Goal: Navigation & Orientation: Find specific page/section

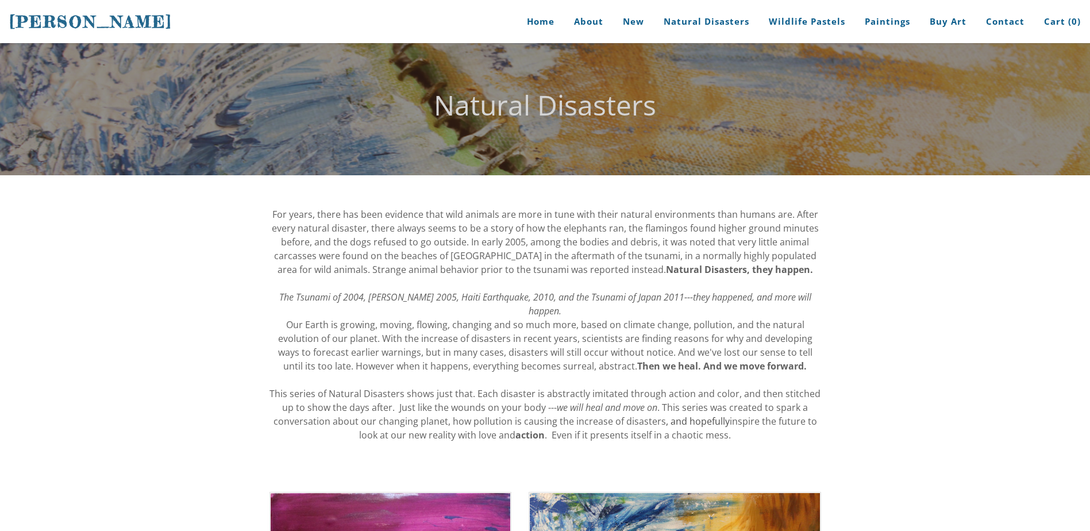
drag, startPoint x: 164, startPoint y: 26, endPoint x: 64, endPoint y: 31, distance: 100.1
click at [65, 31] on h1 "[PERSON_NAME]" at bounding box center [118, 21] width 219 height 43
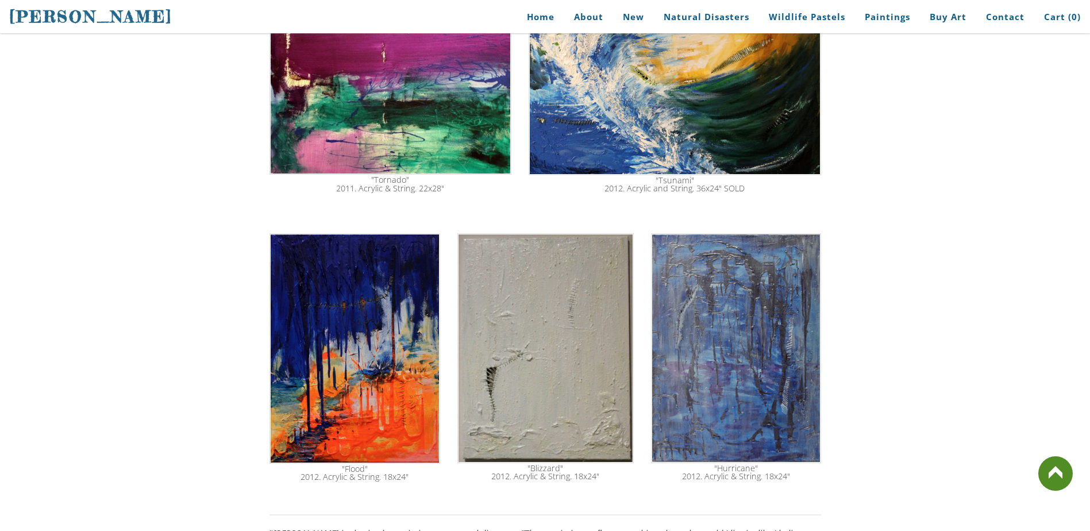
scroll to position [690, 0]
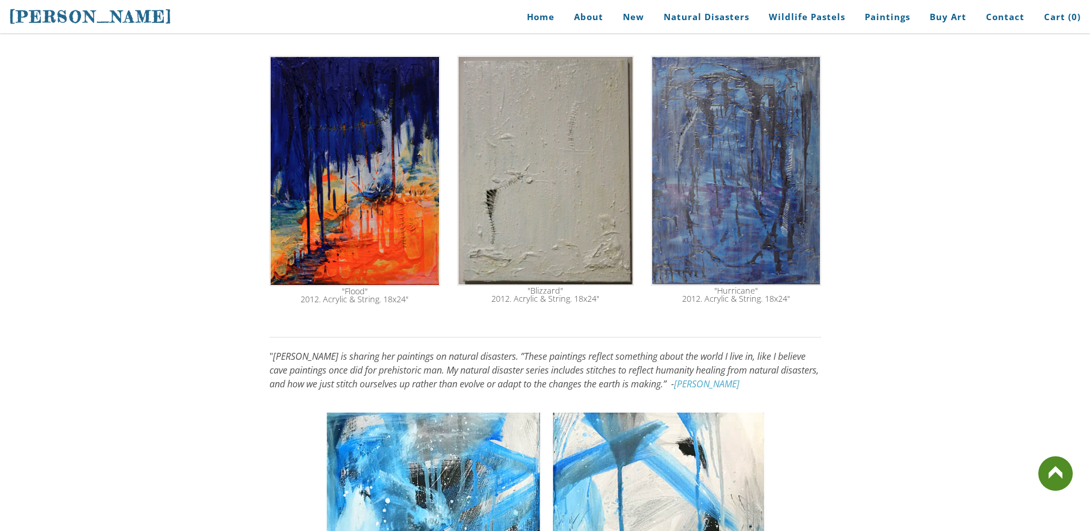
drag, startPoint x: 674, startPoint y: 370, endPoint x: 625, endPoint y: 374, distance: 49.6
click at [629, 377] on em "Stephanie Peters is sharing her paintings on natural disasters. ”These painting…" at bounding box center [545, 370] width 550 height 40
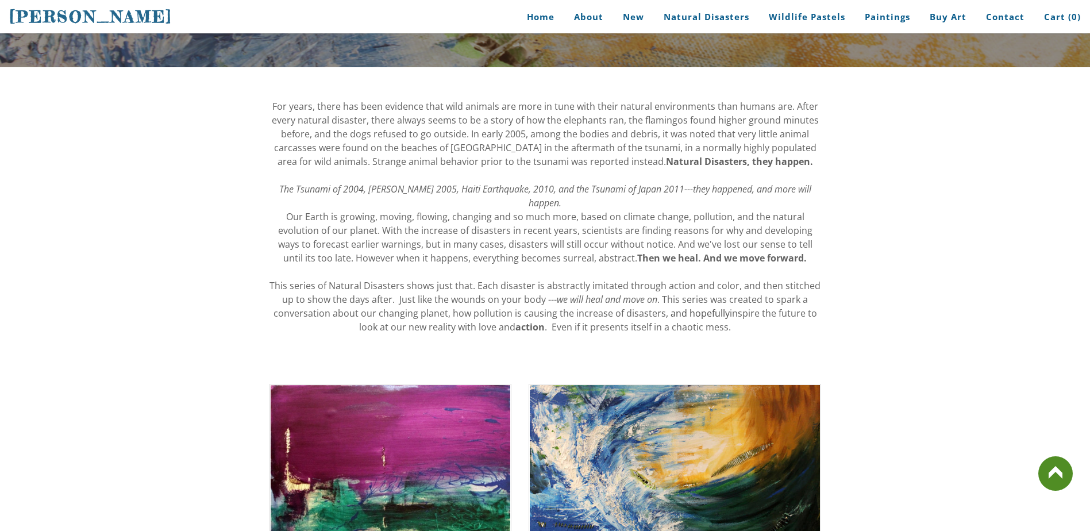
scroll to position [0, 0]
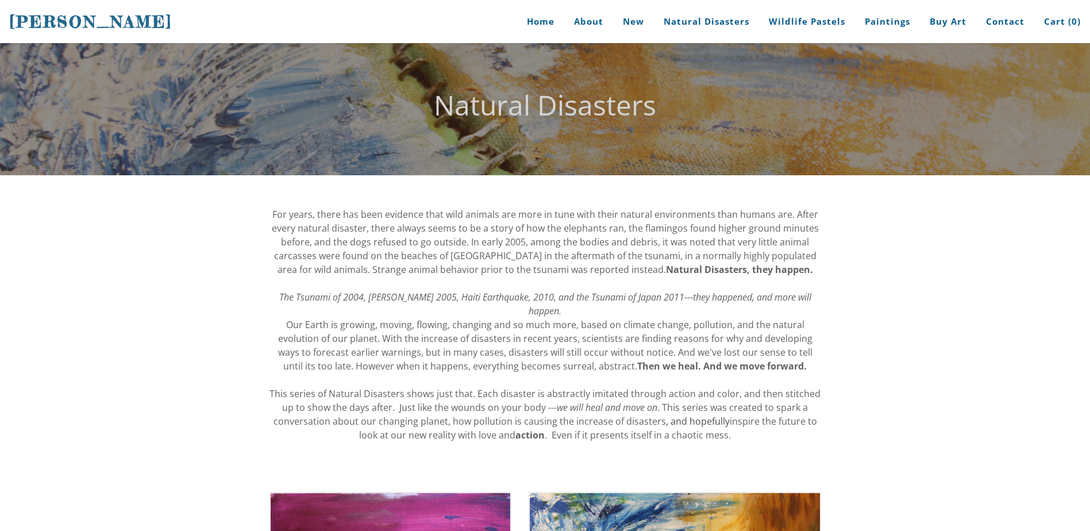
click at [76, 25] on span "[PERSON_NAME]" at bounding box center [90, 22] width 163 height 20
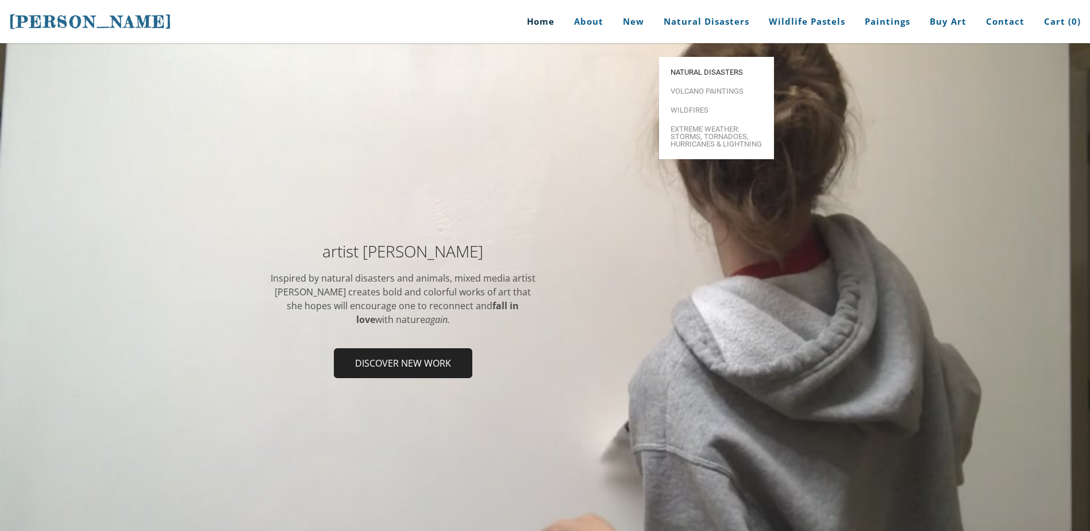
click at [718, 68] on span "Natural Disasters" at bounding box center [717, 71] width 92 height 7
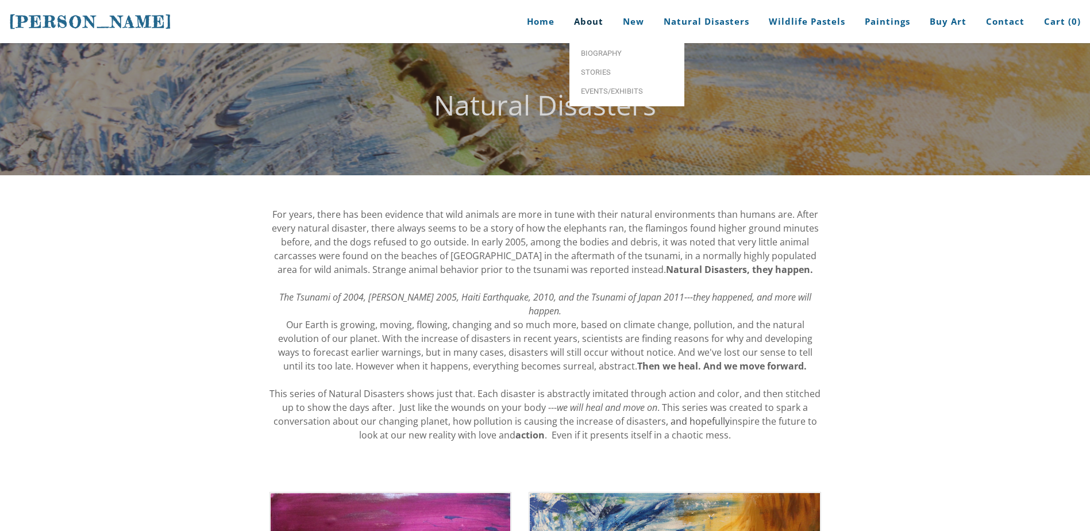
click at [587, 31] on link "About" at bounding box center [589, 21] width 47 height 43
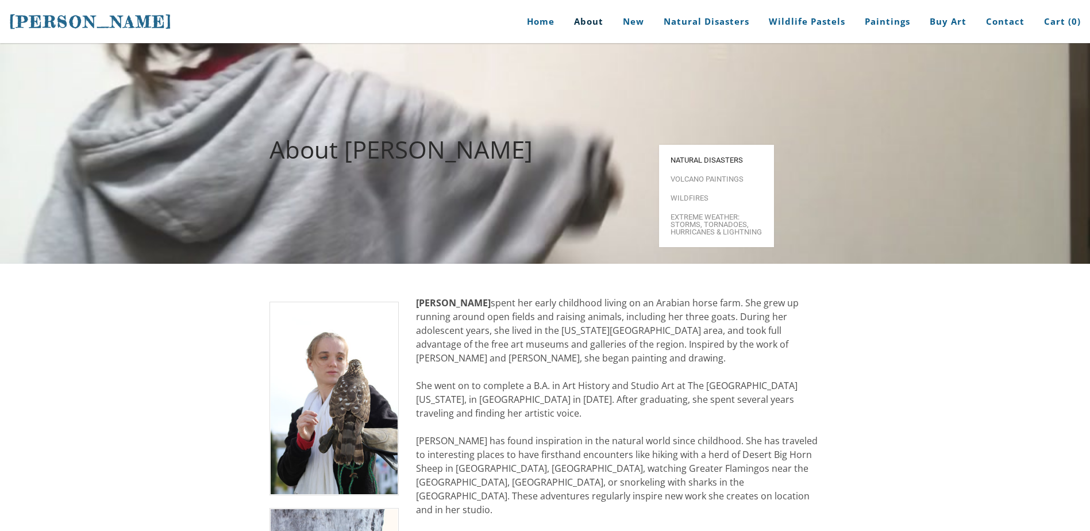
click at [696, 156] on span "Natural Disasters" at bounding box center [717, 159] width 92 height 7
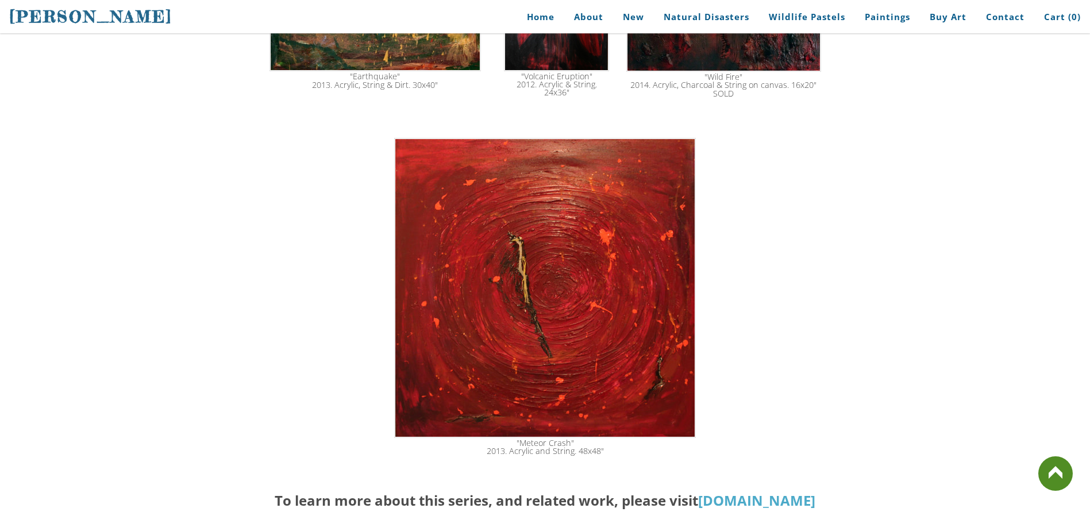
scroll to position [2012, 0]
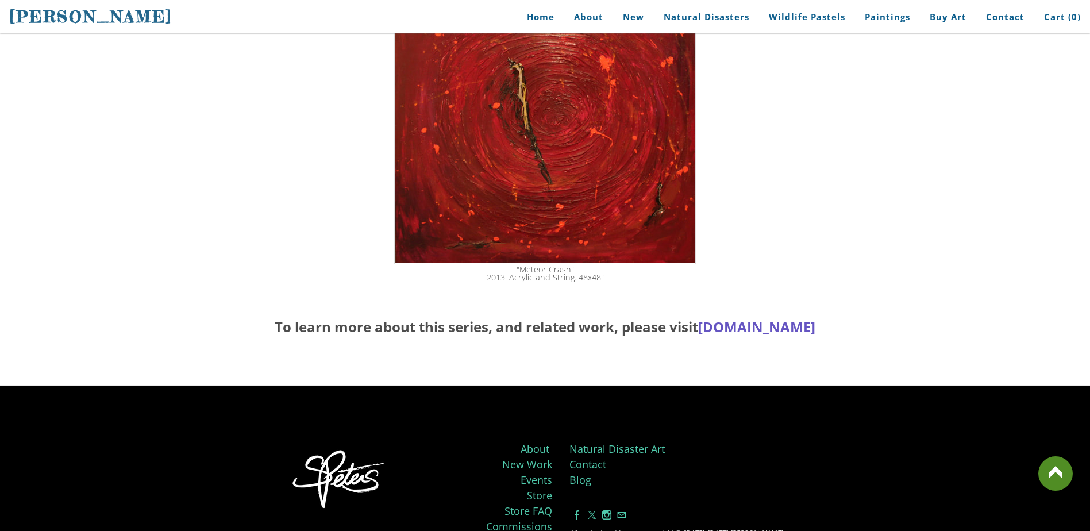
click at [698, 322] on link "[DOMAIN_NAME]" at bounding box center [756, 326] width 117 height 19
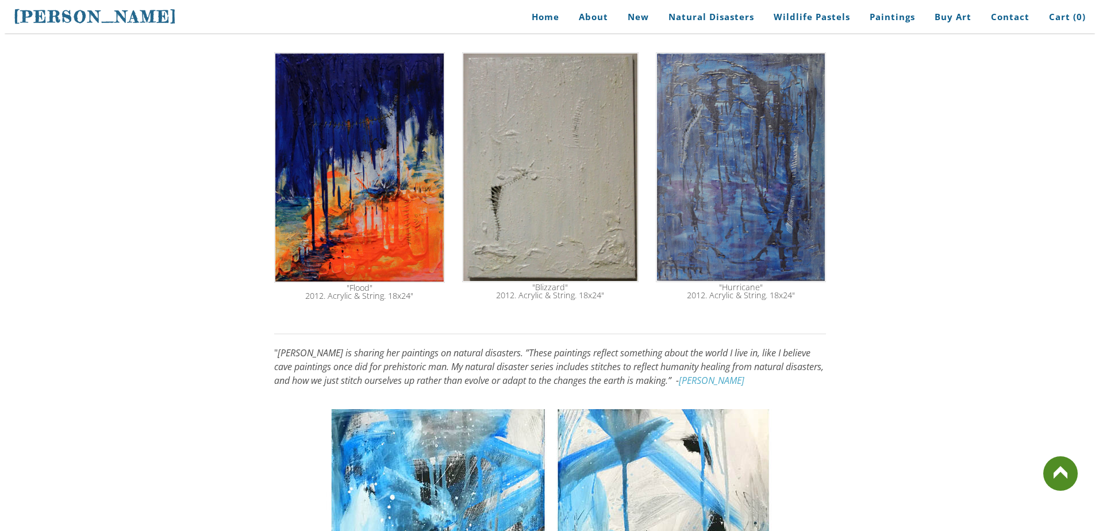
scroll to position [690, 0]
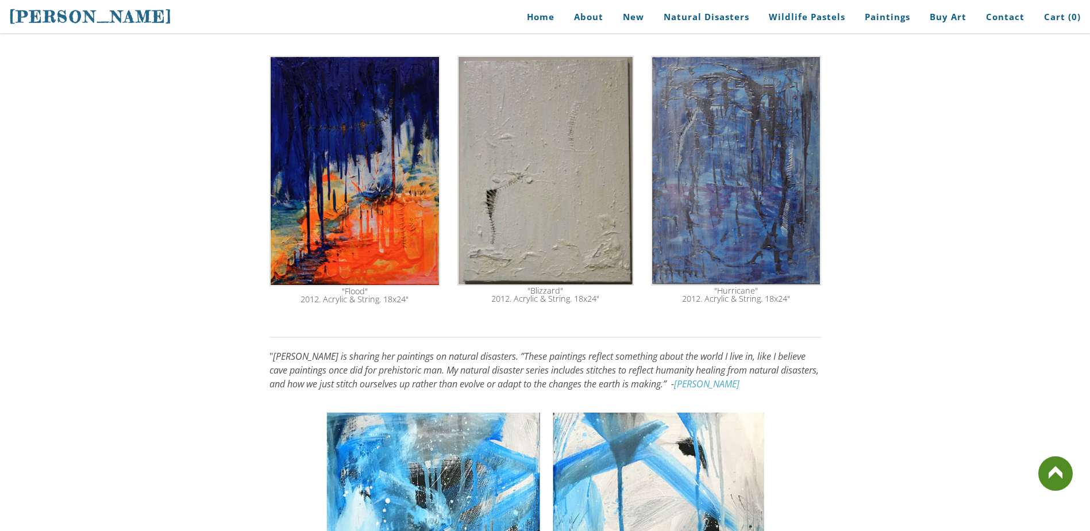
click at [372, 187] on img at bounding box center [355, 171] width 171 height 231
